Goal: Information Seeking & Learning: Learn about a topic

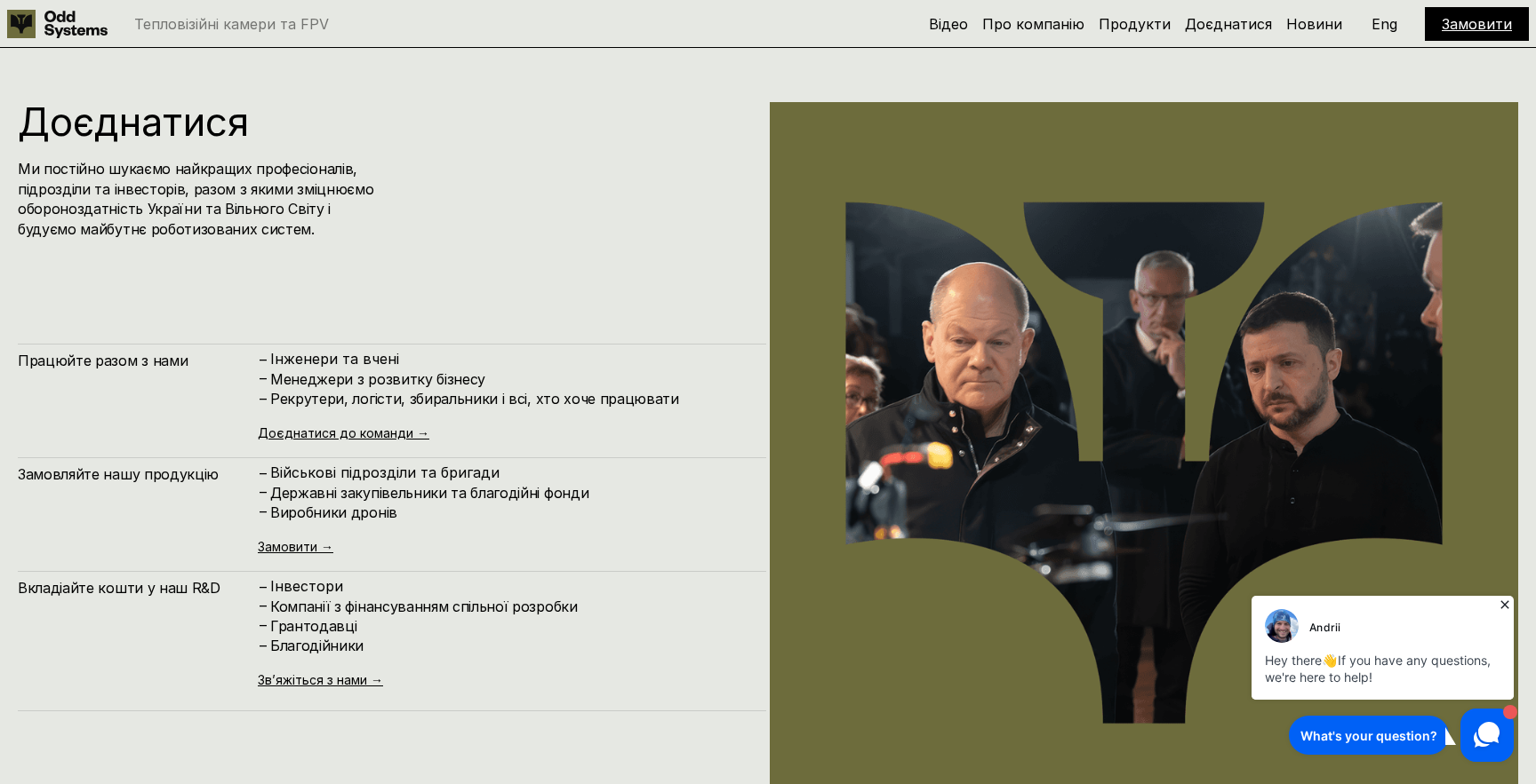
scroll to position [7968, 0]
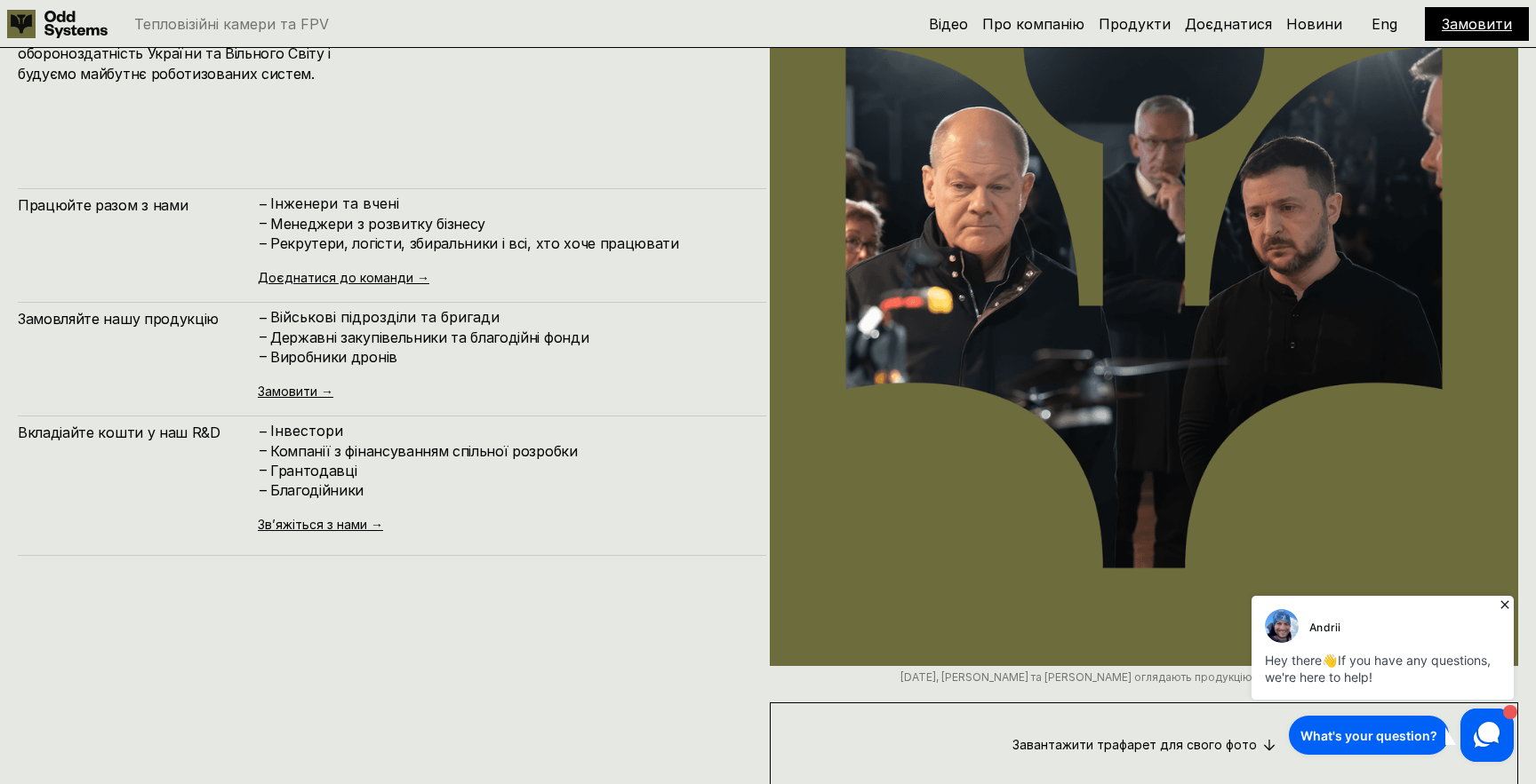
click at [353, 220] on h4 "Менеджери з розвитку бізнесу" at bounding box center [510, 224] width 478 height 20
click at [350, 250] on h4 "Рекрутери, логісти, збиральники і всі, хто хоче працювати" at bounding box center [510, 244] width 478 height 20
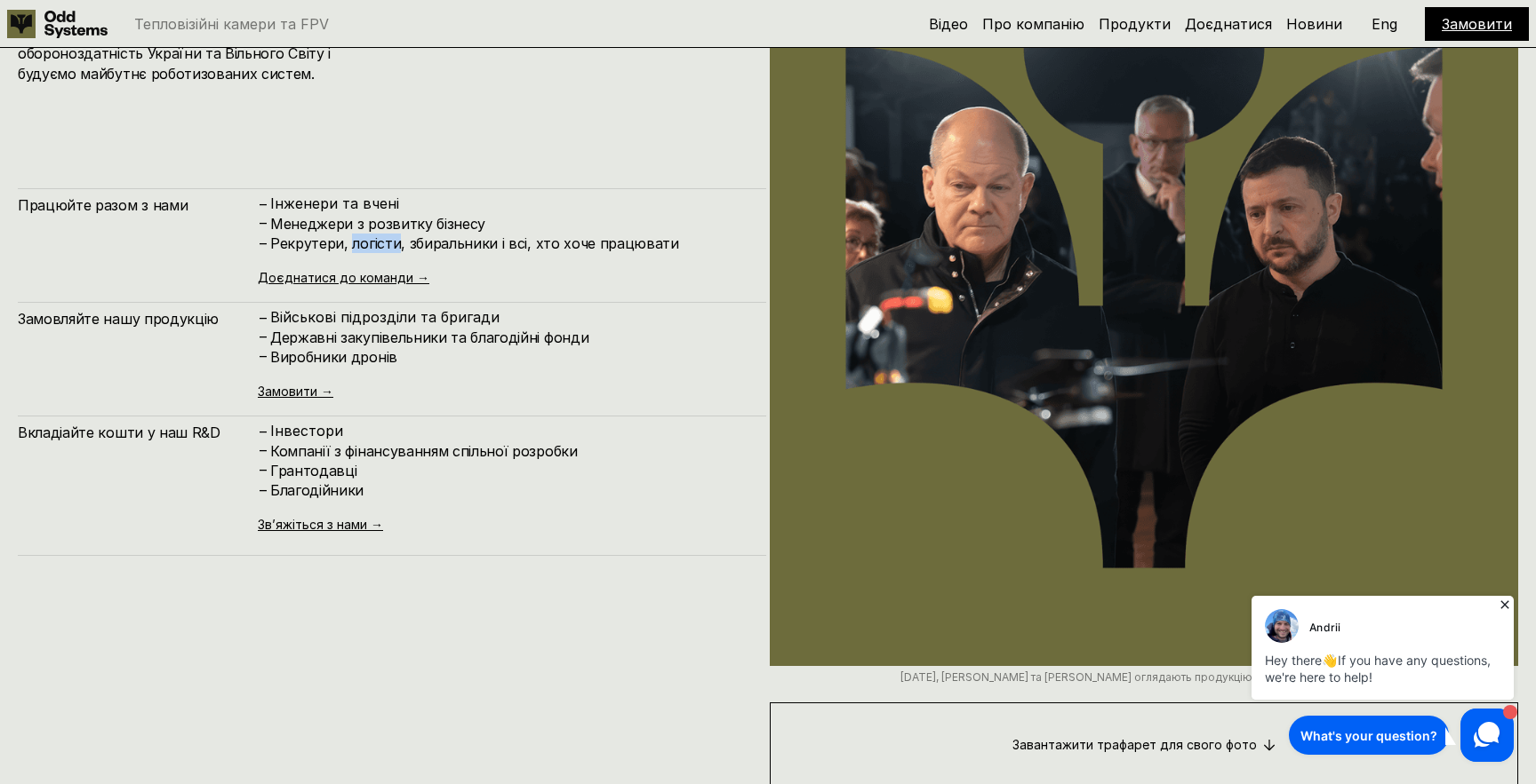
click at [350, 250] on h4 "Рекрутери, логісти, збиральники і всі, хто хоче працювати" at bounding box center [510, 244] width 478 height 20
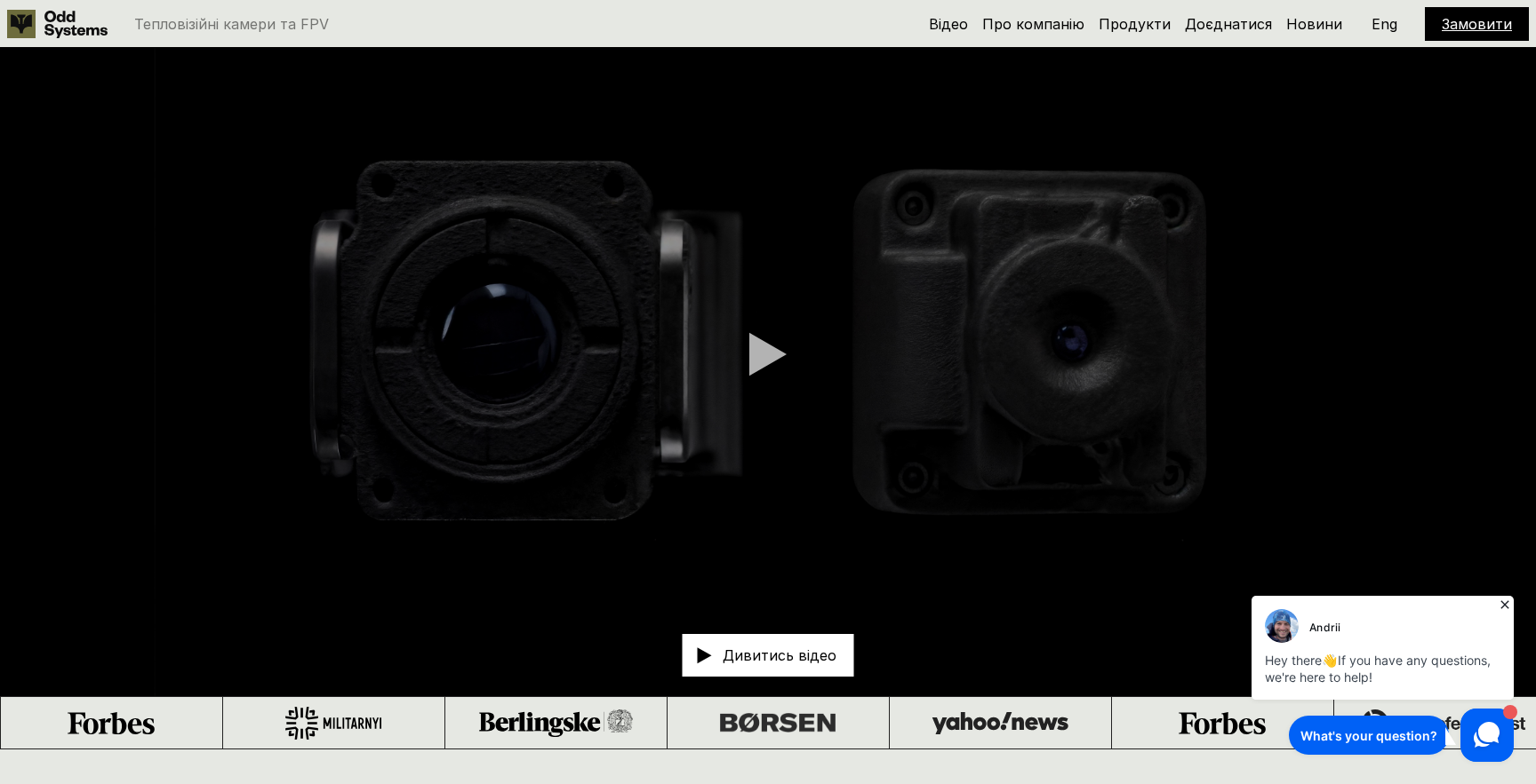
scroll to position [48, 0]
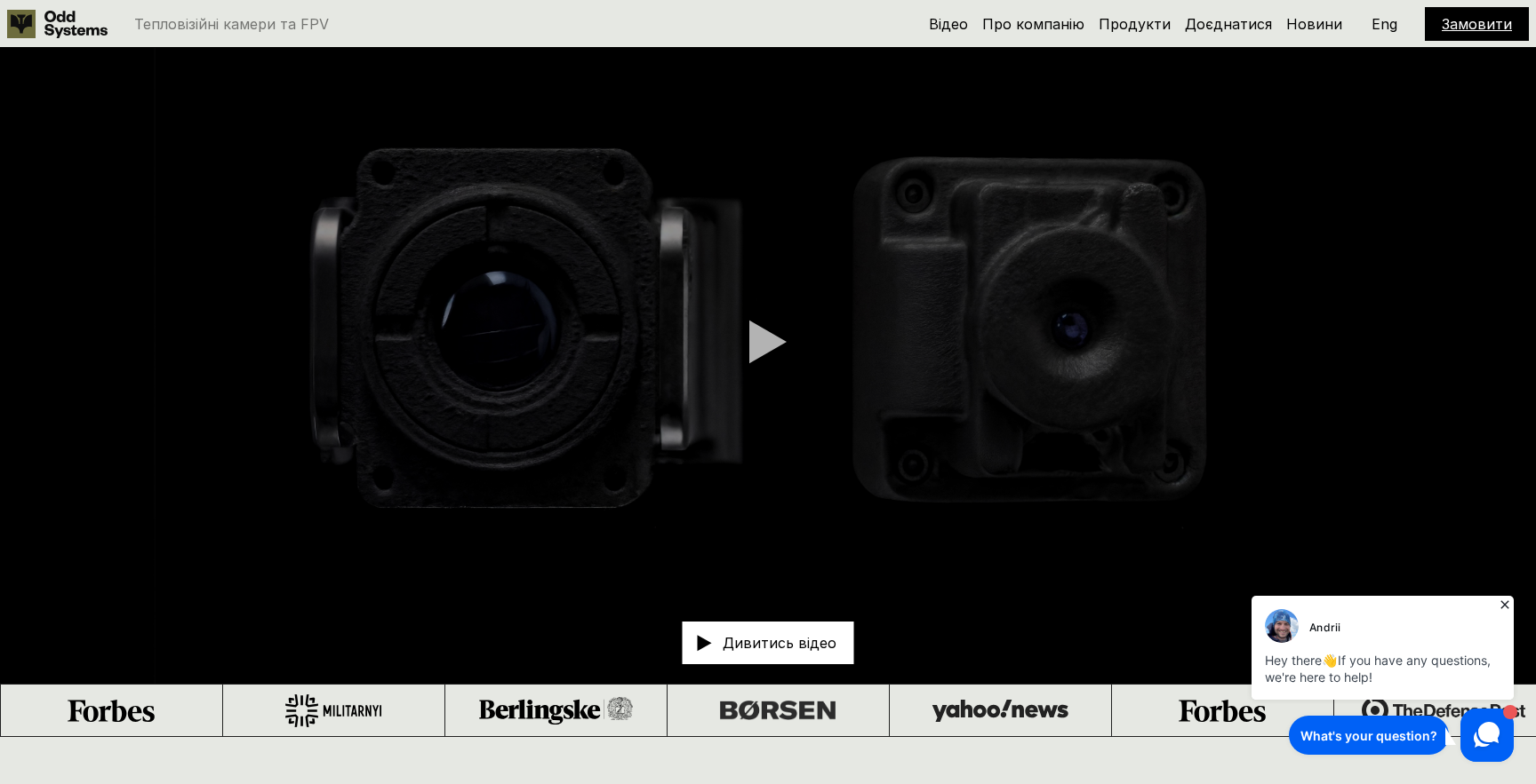
click at [1506, 603] on icon at bounding box center [1505, 604] width 18 height 18
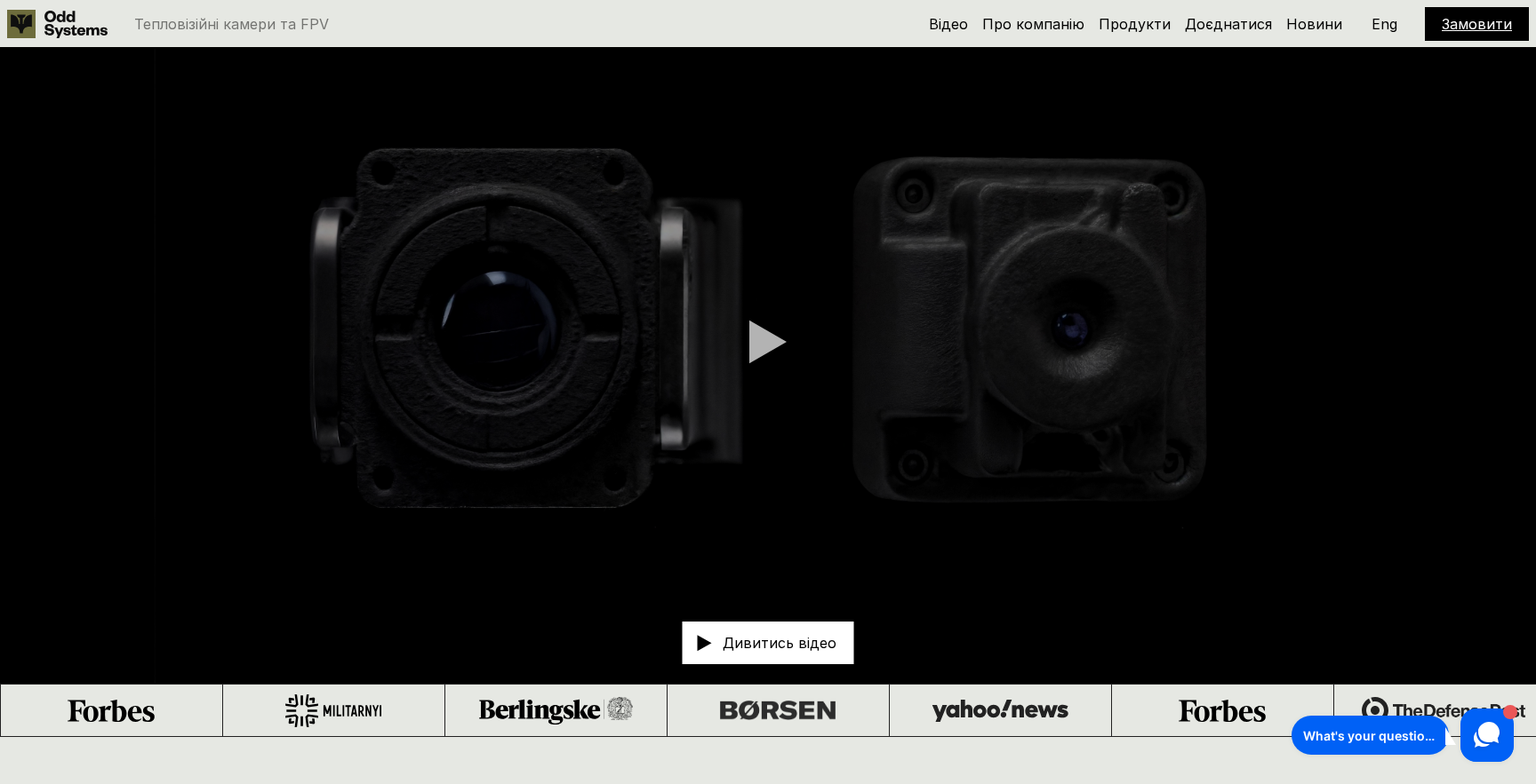
click at [1300, 358] on video at bounding box center [768, 341] width 1536 height 684
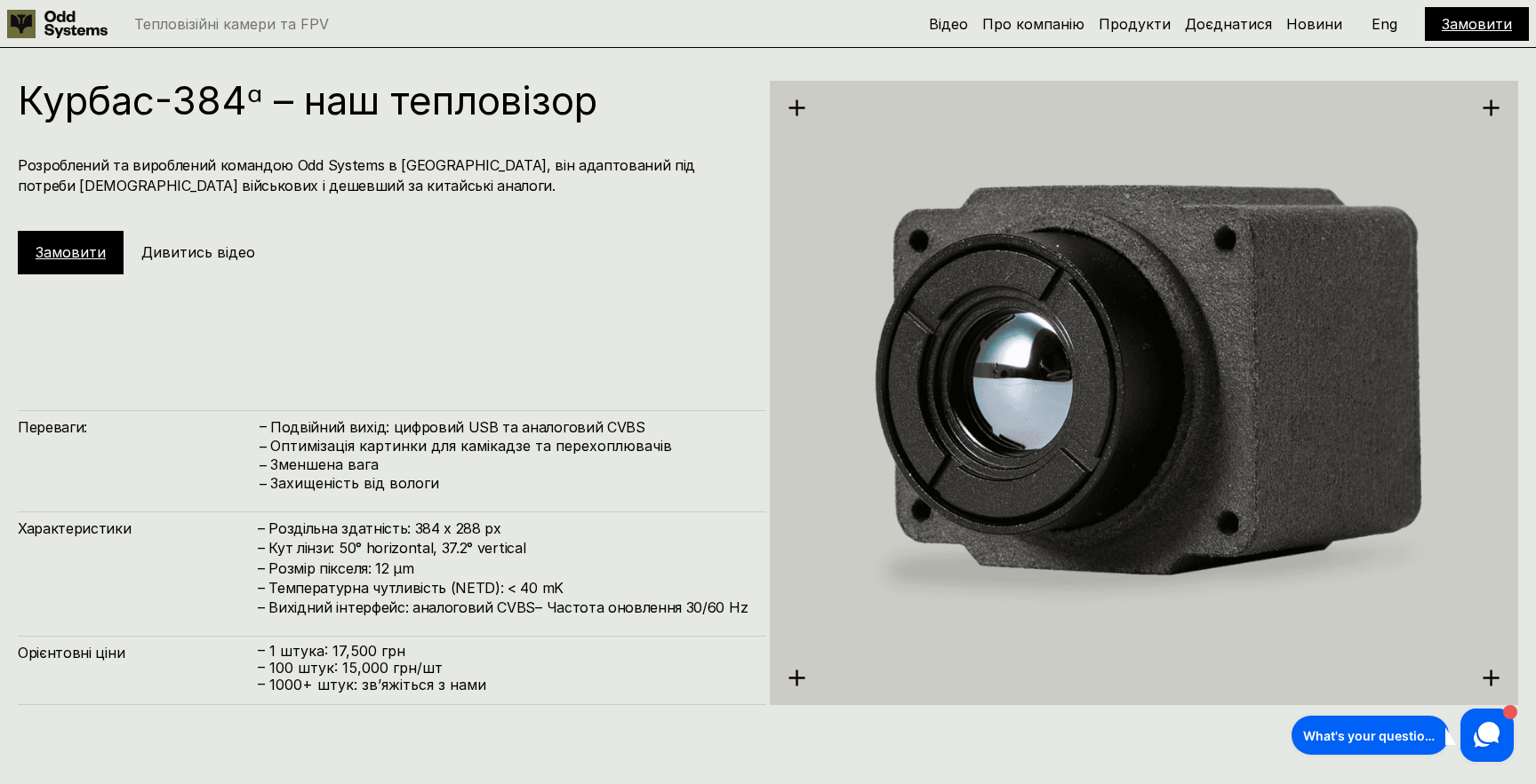
scroll to position [3092, 0]
